Goal: Navigation & Orientation: Find specific page/section

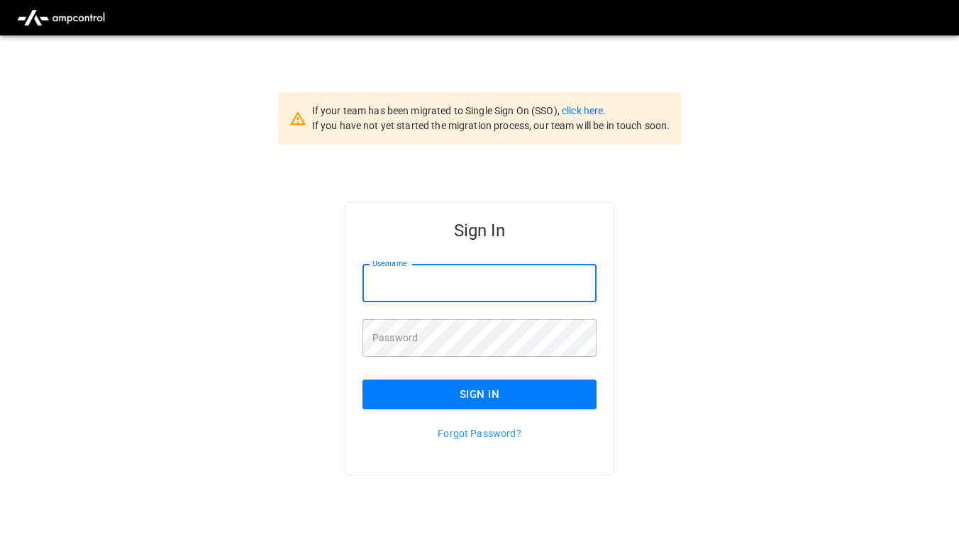
type input "**********"
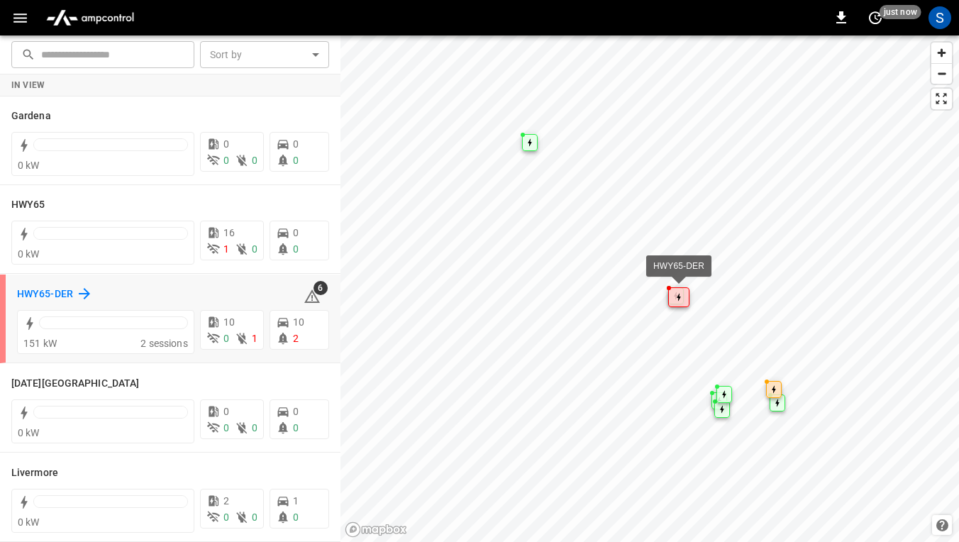
click at [68, 301] on h6 "HWY65-DER" at bounding box center [45, 294] width 56 height 16
